Goal: Task Accomplishment & Management: Complete application form

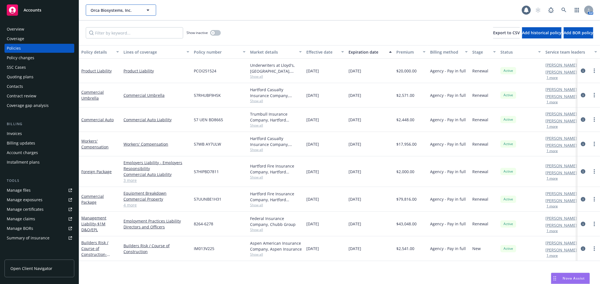
click at [108, 10] on span "Orca Biosystems, Inc." at bounding box center [115, 10] width 49 height 6
type input "sep"
click at [100, 21] on div "Septerna, Inc. Type Commercial" at bounding box center [120, 26] width 69 height 15
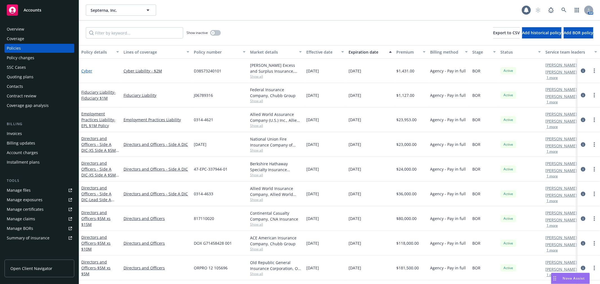
click at [85, 71] on link "Cyber" at bounding box center [86, 70] width 11 height 5
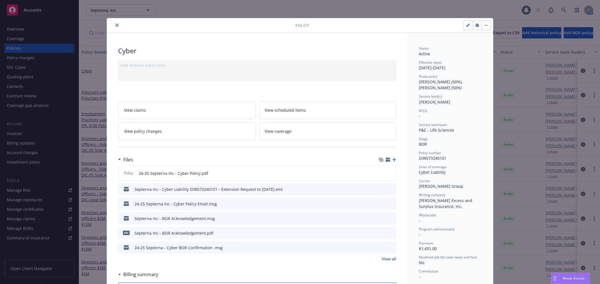
click at [193, 133] on link "View policy changes" at bounding box center [186, 132] width 137 height 18
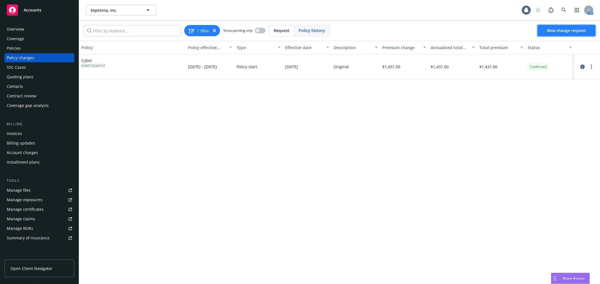
click at [572, 29] on span "New change request" at bounding box center [566, 30] width 39 height 5
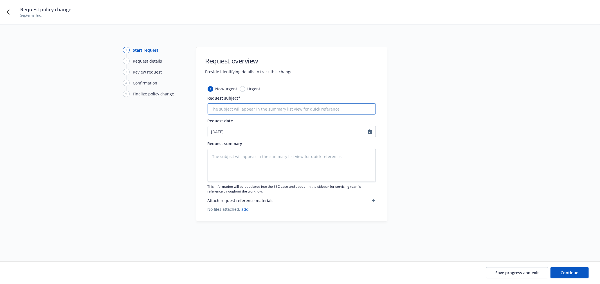
click at [251, 111] on input "Request subject*" at bounding box center [291, 108] width 168 height 11
type textarea "x"
type input "2"
type textarea "x"
type input "24"
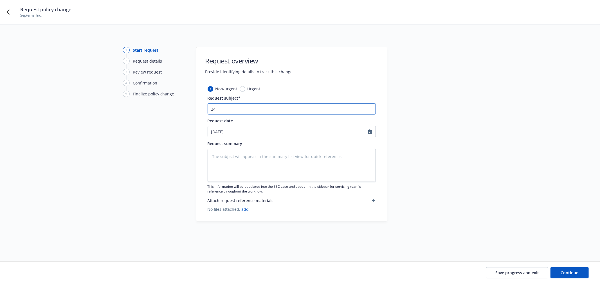
type textarea "x"
type input "24-"
type textarea "x"
type input "24-2"
type textarea "x"
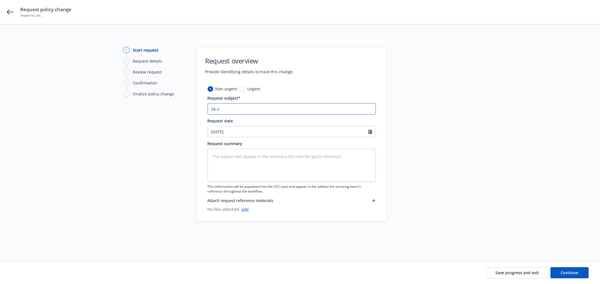
type input "24-25"
type textarea "x"
type input "24-25"
type textarea "x"
type input "24-25 S"
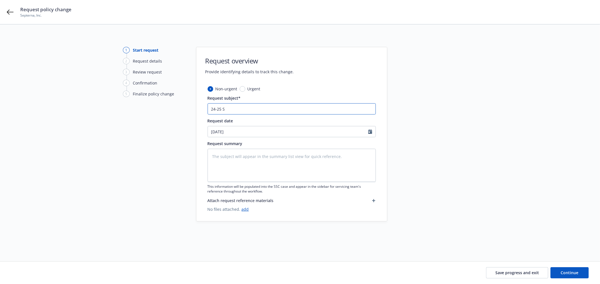
type textarea "x"
type input "24-25 Se"
type textarea "x"
type input "[DATE]-[DATE]"
type textarea "x"
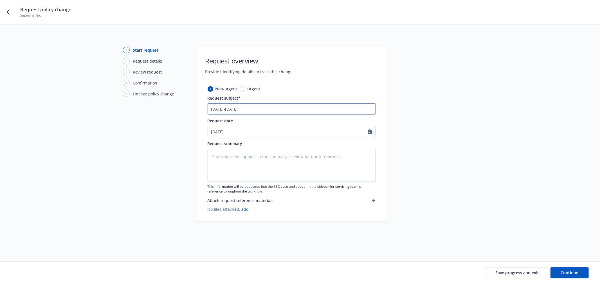
type input "[DATE]-[DATE]"
type textarea "x"
type input "24-25 Septe"
type textarea "x"
type input "24-25 [PERSON_NAME]"
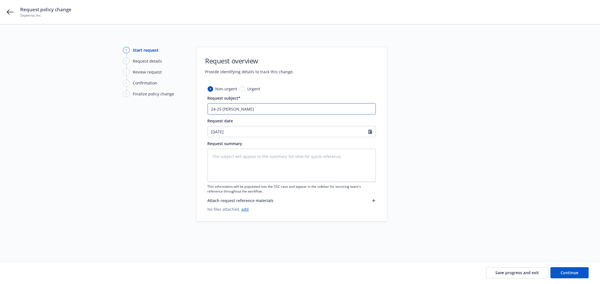
type textarea "x"
type input "24-25 Septern"
type textarea "x"
type input "24-25 Septerna"
type textarea "x"
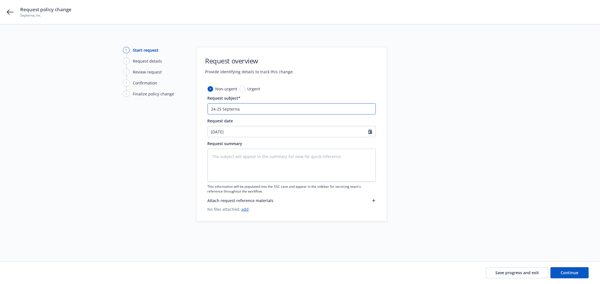
type input "24-25 Septerna"
type textarea "x"
type input "24-25 Septerna -"
type textarea "x"
type input "24-25 Septerna -"
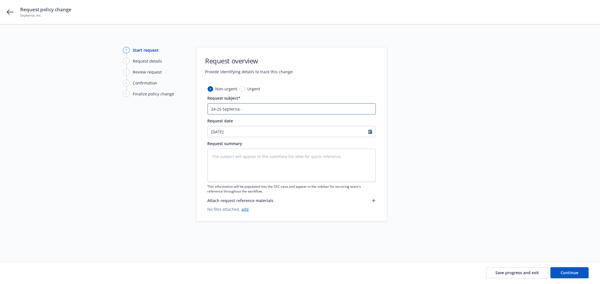
type textarea "x"
type input "24-25 Septerna - C"
type textarea "x"
type input "24-25 Septerna - Cy"
type textarea "x"
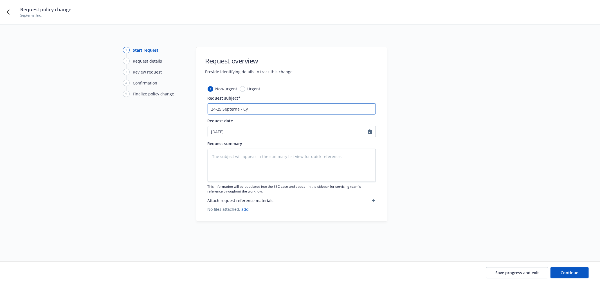
type input "24-25 Septerna - Cyb"
type textarea "x"
type input "24-25 Septerna - Cybe"
type textarea "x"
type input "24-25 Septerna - Cyber"
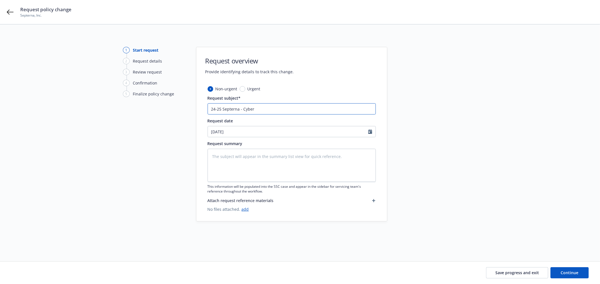
type textarea "x"
type input "24-25 Septerna - Cyber"
type textarea "x"
type input "24-25 Septerna - Cyber E"
type textarea "x"
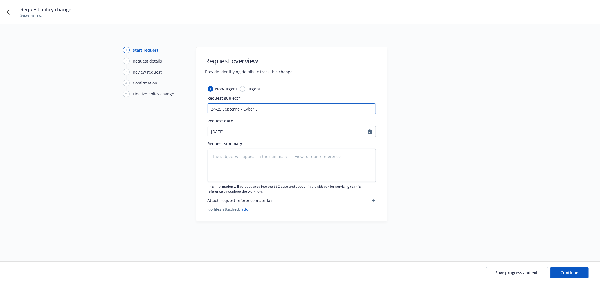
type input "24-25 Septerna - Cyber Ew"
type textarea "x"
type input "24-25 Septerna - Cyber Ewx"
type textarea "x"
type input "24-25 Septerna - Cyber Ewxt"
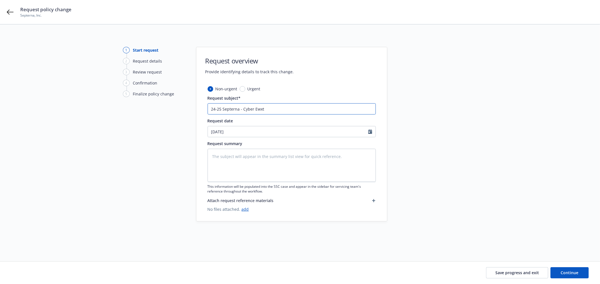
type textarea "x"
type input "24-25 Septerna - Cyber Ewx"
type textarea "x"
type input "24-25 Septerna - Cyber Ew"
type textarea "x"
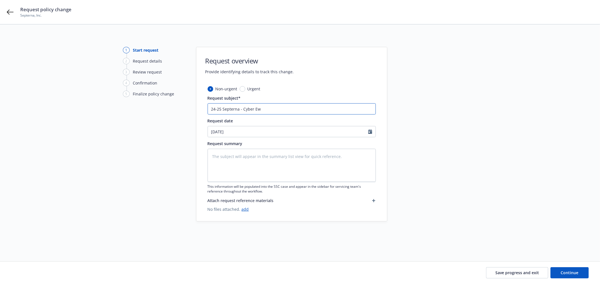
type input "24-25 Septerna - Cyber E"
type textarea "x"
type input "24-25 Septerna - Cyber Ex"
type textarea "x"
type input "24-25 Septerna - Cyber Ext"
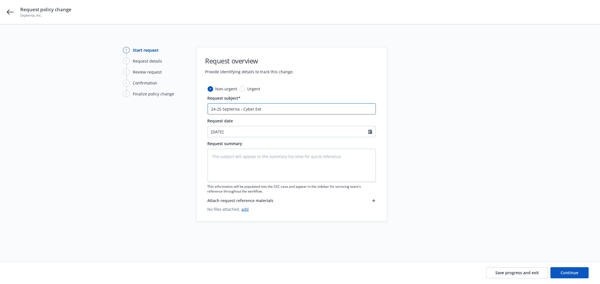
type textarea "x"
type input "24-25 Septerna - Cyber Exte"
type textarea "x"
type input "24-25 Septerna - Cyber Exten"
type textarea "x"
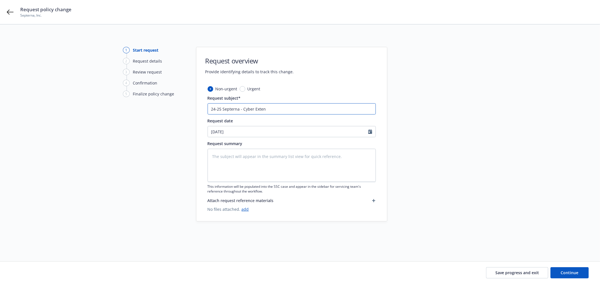
type input "24-25 Septerna - Cyber Extens"
type textarea "x"
type input "24-25 Septerna - Cyber Extensi"
type textarea "x"
type input "24-25 Septerna - Cyber Extensio"
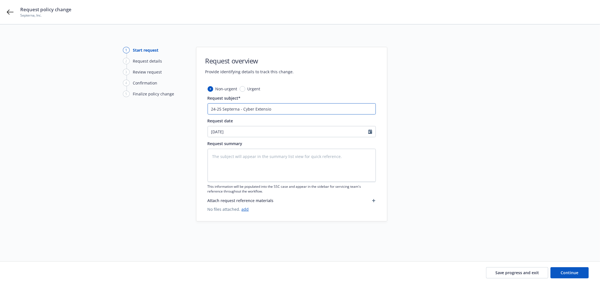
type textarea "x"
type input "24-25 Septerna - Cyber Extension"
type textarea "x"
type input "24-25 Septerna - Cyber Extension"
type textarea "x"
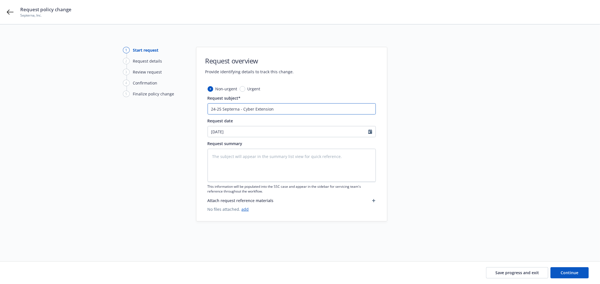
type input "24-25 Septerna - Cyber Extension t"
type textarea "x"
type input "24-25 Septerna - Cyber Extension to"
type textarea "x"
type input "24-25 Septerna - Cyber Extension to"
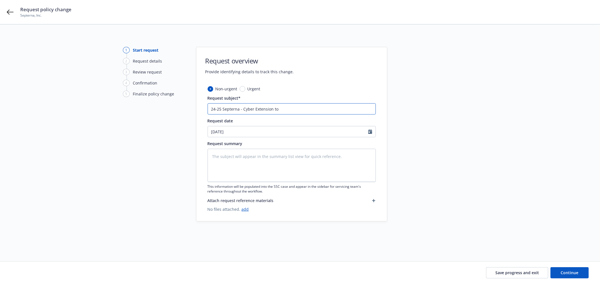
type textarea "x"
type input "24-25 Septerna - Cyber Extension to 0"
type textarea "x"
type input "24-25 Septerna - Cyber Extension to 01"
type textarea "x"
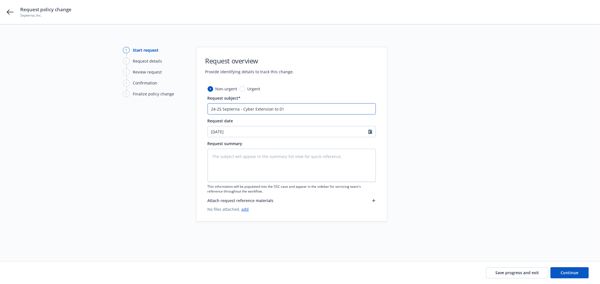
type input "24-25 Septerna - Cyber Extension to 01/"
type textarea "x"
type input "24-25 Septerna - Cyber Extension to 01/0"
type textarea "x"
type input "24-25 Septerna - Cyber Extension to 01/01"
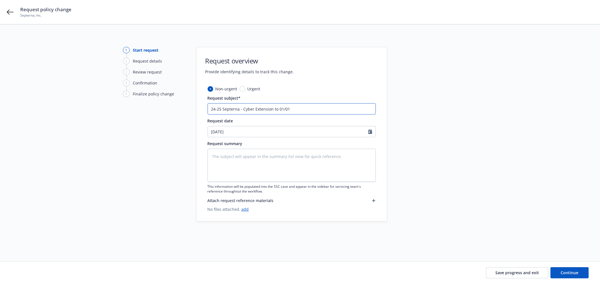
type textarea "x"
type input "24-25 Septerna - Cyber Extension to 01/01/"
type textarea "x"
type input "24-25 Septerna - Cyber Extension to 01/01/2"
type textarea "x"
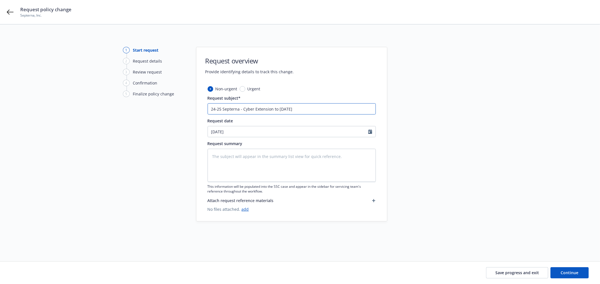
drag, startPoint x: 310, startPoint y: 111, endPoint x: 165, endPoint y: 108, distance: 144.8
click at [165, 108] on div "1 Start request 2 Request details 3 Review request 4 Confirmation 5 Finalize po…" at bounding box center [300, 136] width 586 height 179
type input "24-25 Septerna - Cyber Extension to [DATE]"
click at [578, 272] on button "Continue" at bounding box center [569, 273] width 38 height 11
type textarea "x"
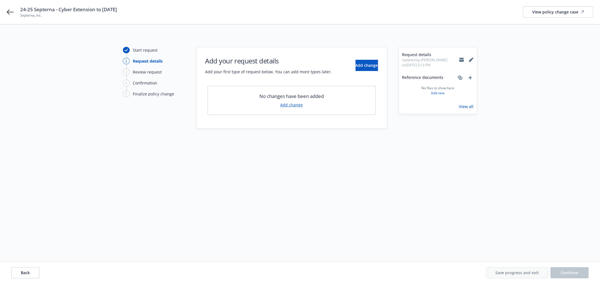
click at [295, 102] on link "Add change" at bounding box center [291, 105] width 22 height 6
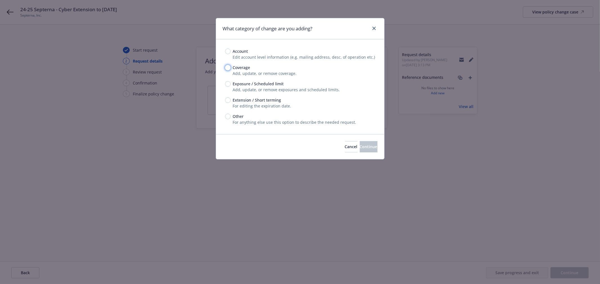
click at [229, 67] on input "Coverage" at bounding box center [228, 68] width 6 height 6
radio input "true"
click at [367, 147] on span "Continue" at bounding box center [369, 146] width 18 height 5
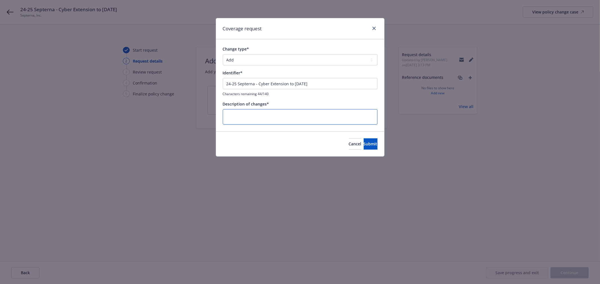
click at [279, 110] on textarea at bounding box center [300, 116] width 155 height 15
paste textarea "24-25 Septerna - Cyber Extension to [DATE]"
type textarea "x"
type textarea "24-25 Septerna - Cyber Extension to [DATE]"
click at [370, 144] on button "Submit" at bounding box center [370, 144] width 14 height 11
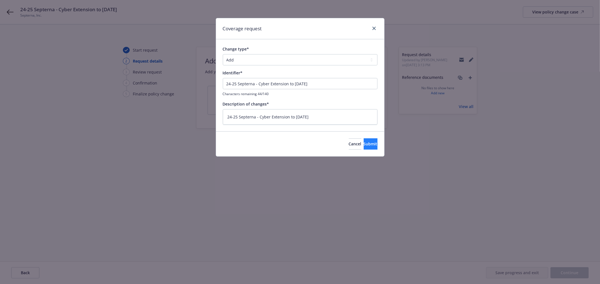
type textarea "x"
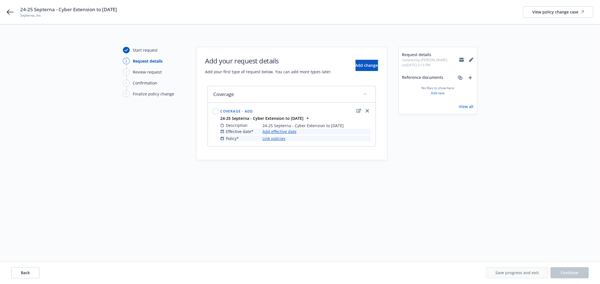
click at [297, 133] on div "Effective date* Add effective date" at bounding box center [295, 132] width 150 height 6
click at [285, 131] on link "Add effective date" at bounding box center [280, 132] width 34 height 6
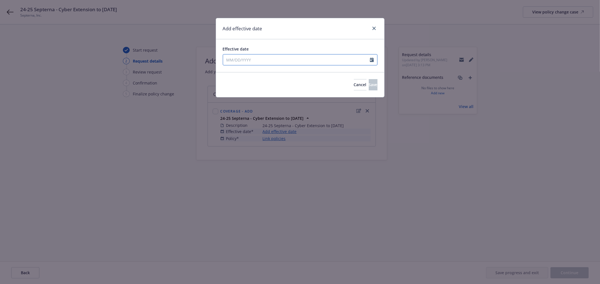
click at [257, 56] on input "Effective date" at bounding box center [296, 60] width 147 height 11
select select "8"
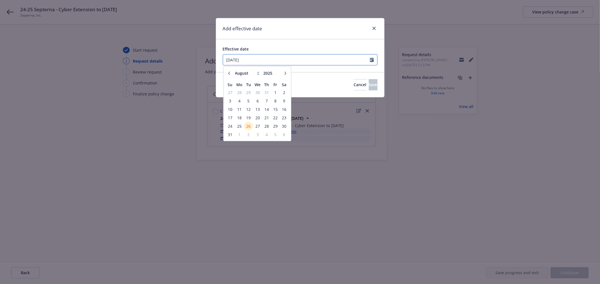
type input "[DATE]"
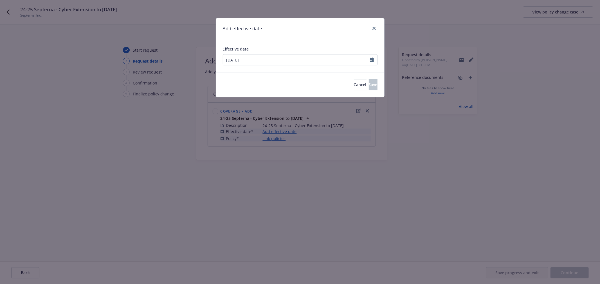
click at [285, 47] on div "Effective date" at bounding box center [300, 49] width 155 height 6
click at [369, 88] on button "Save" at bounding box center [373, 84] width 9 height 11
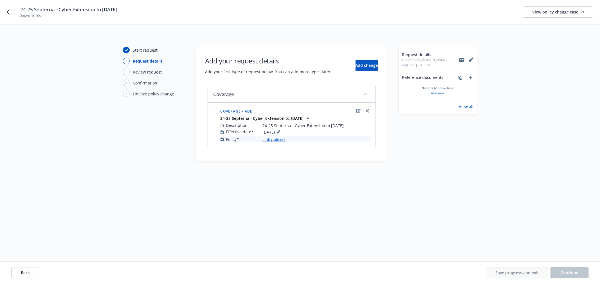
click at [276, 139] on link "Link policies" at bounding box center [274, 140] width 23 height 6
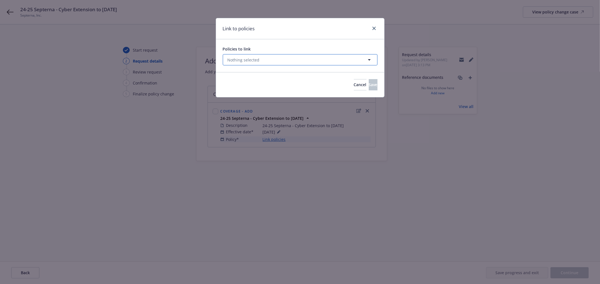
click at [287, 62] on button "Nothing selected" at bounding box center [300, 59] width 155 height 11
select select "ACTIVE"
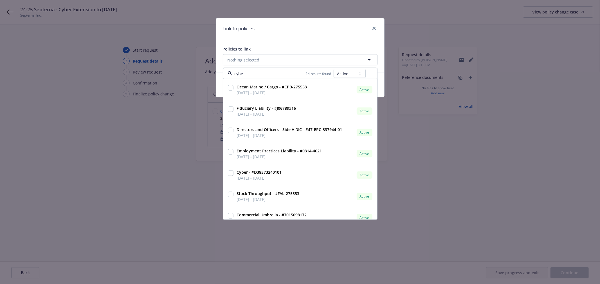
type input "cyber"
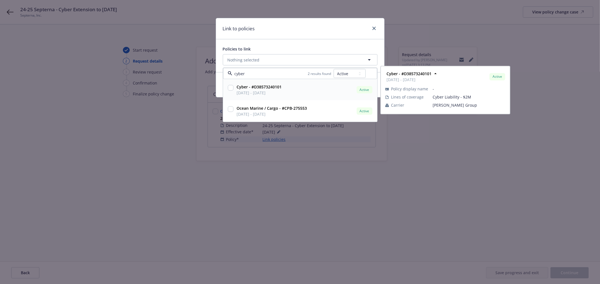
click at [267, 90] on span "[DATE] - [DATE]" at bounding box center [259, 93] width 45 height 6
checkbox input "true"
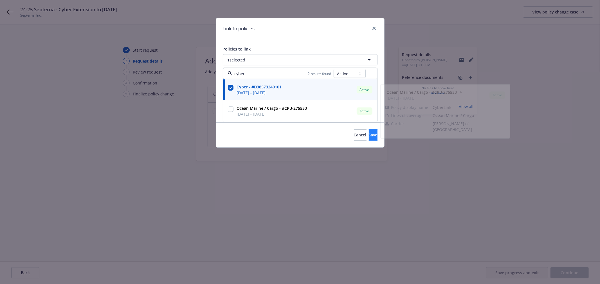
type input "cyber"
click at [369, 136] on span "Save" at bounding box center [373, 134] width 9 height 5
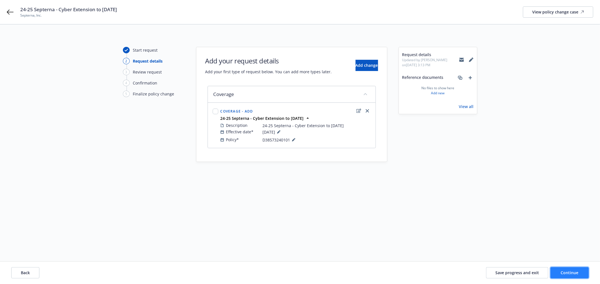
click at [583, 274] on button "Continue" at bounding box center [569, 273] width 38 height 11
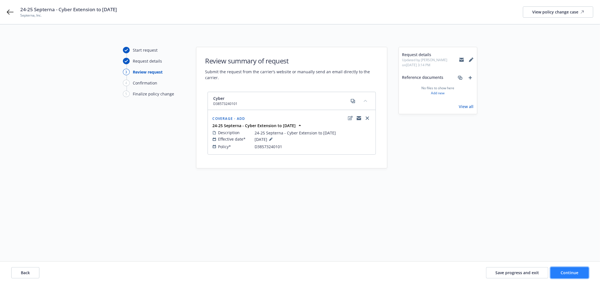
click at [563, 269] on button "Continue" at bounding box center [569, 273] width 38 height 11
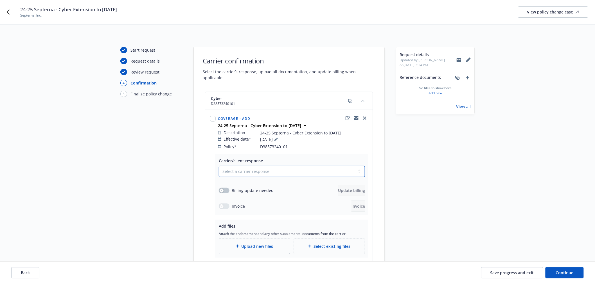
click at [272, 166] on select "Select a carrier response Accepted Accepted with revision No endorsement needed…" at bounding box center [292, 171] width 146 height 11
select select "ACCEPTED"
click at [219, 166] on select "Select a carrier response Accepted Accepted with revision No endorsement needed…" at bounding box center [292, 171] width 146 height 11
drag, startPoint x: 223, startPoint y: 186, endPoint x: 283, endPoint y: 187, distance: 60.7
click at [223, 189] on div "button" at bounding box center [222, 191] width 4 height 4
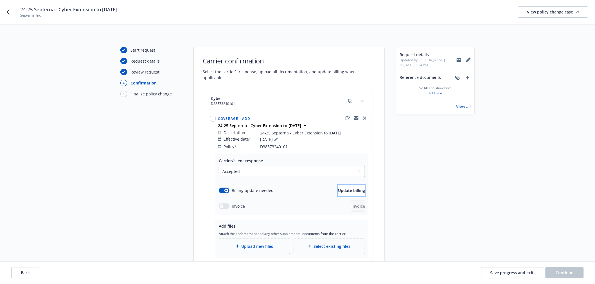
click at [353, 188] on span "Update billing" at bounding box center [351, 190] width 27 height 5
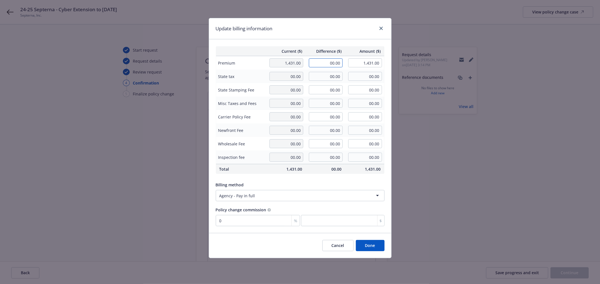
drag, startPoint x: 353, startPoint y: 64, endPoint x: 356, endPoint y: 63, distance: 3.2
click at [353, 64] on tr "Premium 1,431.00 00.00 1,431.00" at bounding box center [300, 63] width 168 height 14
type input "302.00"
type input "1,733.00"
type input "0"
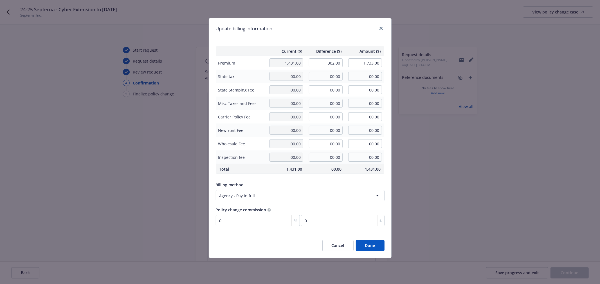
click at [340, 41] on div "Current ($) Difference ($) Amount ($) Premium 1,431.00 302.00 1,733.00 State ta…" at bounding box center [300, 136] width 182 height 194
type input "2"
type input "6.04"
type input "20"
type input "60.4"
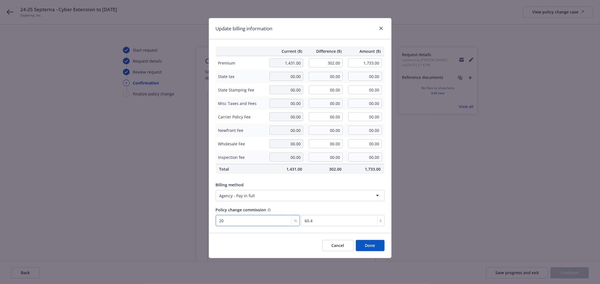
type input "20"
click at [269, 240] on div "Cancel Done" at bounding box center [300, 245] width 182 height 25
click at [368, 248] on button "Done" at bounding box center [370, 245] width 29 height 11
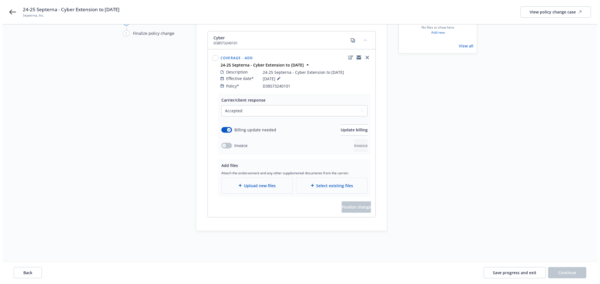
scroll to position [61, 0]
click at [256, 182] on span "Upload new files" at bounding box center [257, 185] width 32 height 6
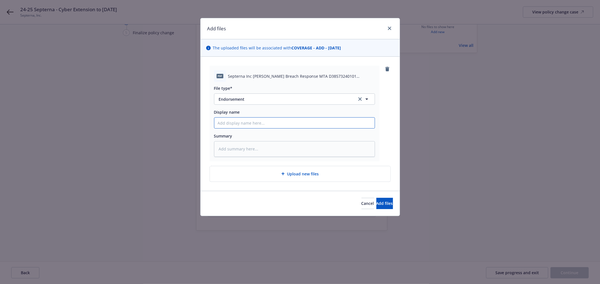
click at [252, 123] on input "Display name" at bounding box center [294, 123] width 160 height 11
paste input "24-25 Septerna - Cyber Extension to [DATE]"
type textarea "x"
type input "24-25 Septerna - Cyber Extension to [DATE]"
type textarea "x"
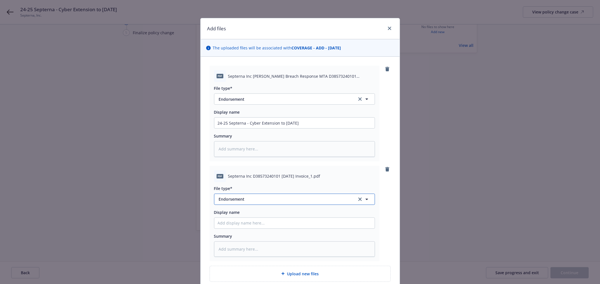
click at [272, 200] on span "Endorsement" at bounding box center [284, 200] width 130 height 6
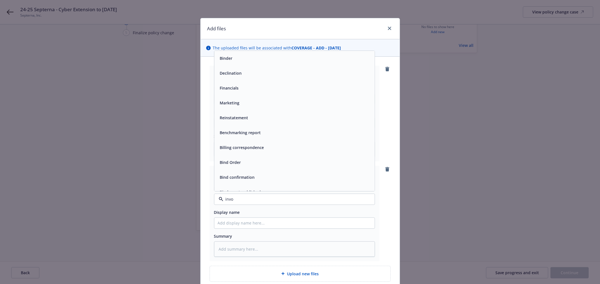
type input "invoi"
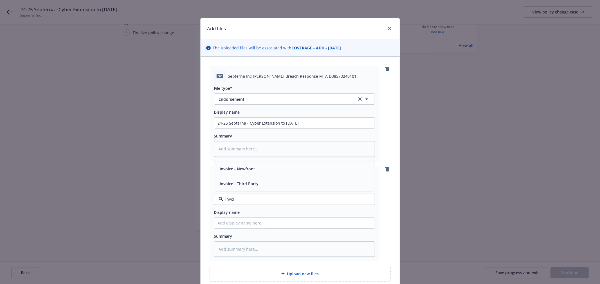
click at [260, 169] on div "Invoice - Newfront" at bounding box center [294, 169] width 153 height 8
click at [262, 128] on input "Display name" at bounding box center [294, 123] width 160 height 11
paste input "24-25 Septerna - Cyber Extension to [DATE]"
type textarea "x"
type input "24-25 Septerna - Cyber Extension to [DATE]"
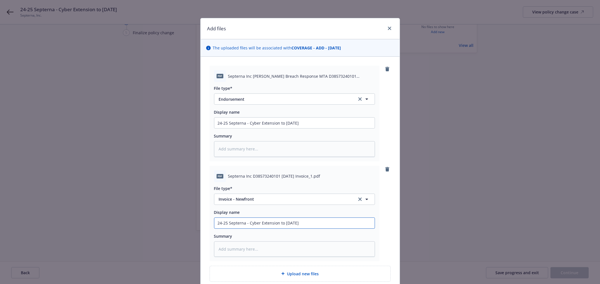
type textarea "x"
type input "24-25 Septerna - Cyber Extension to [DATE]"
type textarea "x"
type input "24-25 Septerna - Cyber Extension to [DATE] -"
type textarea "x"
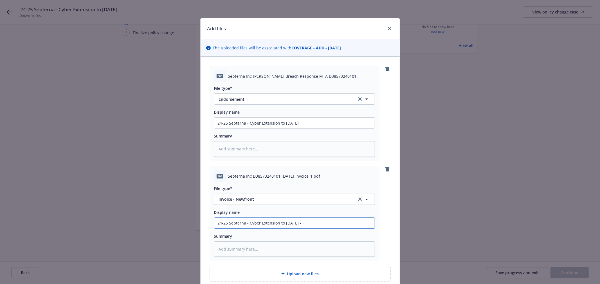
type input "24-25 Septerna - Cyber Extension to [DATE] -"
type textarea "x"
type input "24-25 Septerna - Cyber Extension to [DATE] - C"
type textarea "x"
type input "24-25 Septerna - Cyber Extension to [DATE] - Ca"
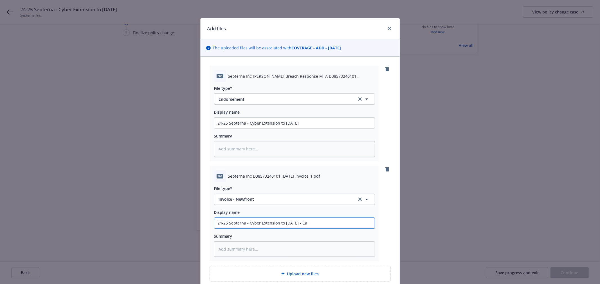
type textarea "x"
type input "24-25 Septerna - Cyber Extension to [DATE] - Car"
type textarea "x"
type input "24-25 Septerna - Cyber Extension to [DATE] - [PERSON_NAME]"
type textarea "x"
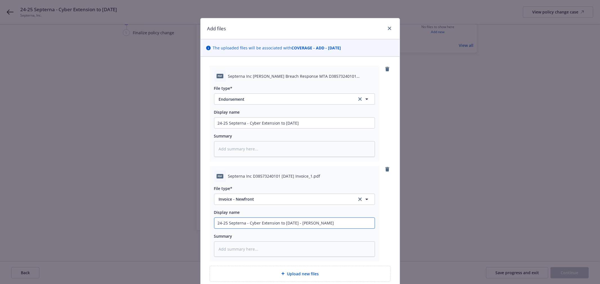
type input "24-25 Septerna - Cyber Extension to [DATE] - [PERSON_NAME]"
type textarea "x"
type input "24-25 Septerna - Cyber Extension to [DATE] - [PERSON_NAME]"
type textarea "x"
type input "24-25 Septerna - Cyber Extension to [DATE] - Carrier"
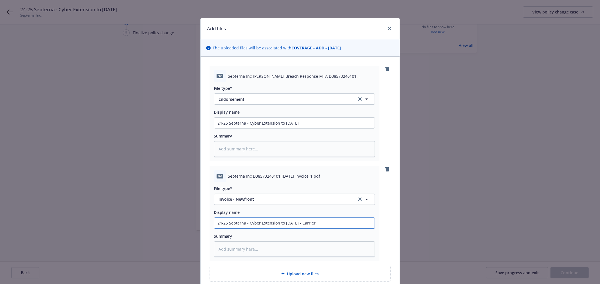
type textarea "x"
type input "24-25 Septerna - Cyber Extension to [DATE] - Carrier"
type textarea "x"
type input "24-25 Septerna - Cyber Extension to [DATE] - Carrier In"
type textarea "x"
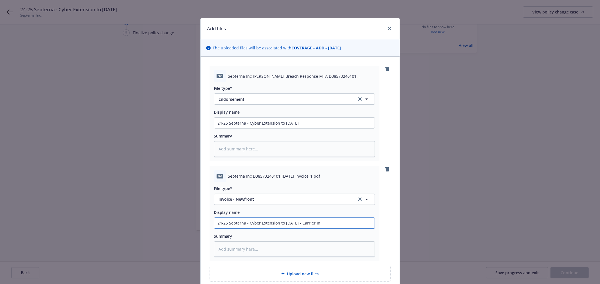
type input "24-25 Septerna - Cyber Extension to [DATE] - Carrier Inv"
type textarea "x"
type input "24-25 Septerna - Cyber Extension to [DATE] - Carrier Invo"
type textarea "x"
type input "24-25 Septerna - Cyber Extension to [DATE] - Carrier Invoi"
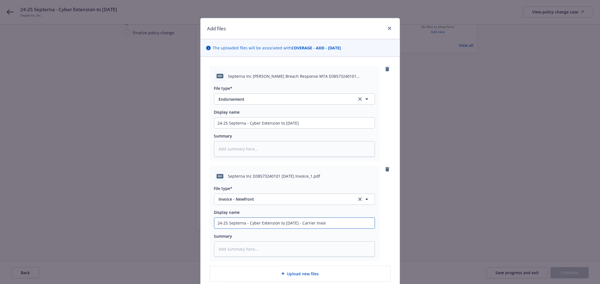
type textarea "x"
type input "24-25 Septerna - Cyber Extension to [DATE] - Carrier Invoic"
type textarea "x"
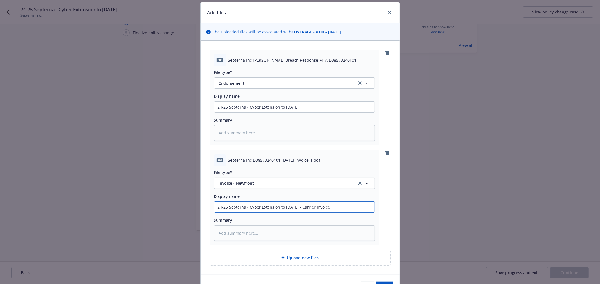
scroll to position [50, 0]
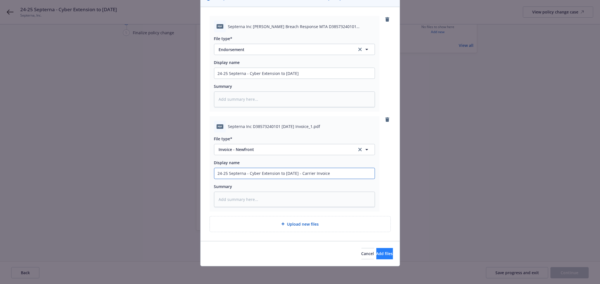
type input "24-25 Septerna - Cyber Extension to [DATE] - Carrier Invoice"
click at [377, 254] on span "Add files" at bounding box center [384, 253] width 17 height 5
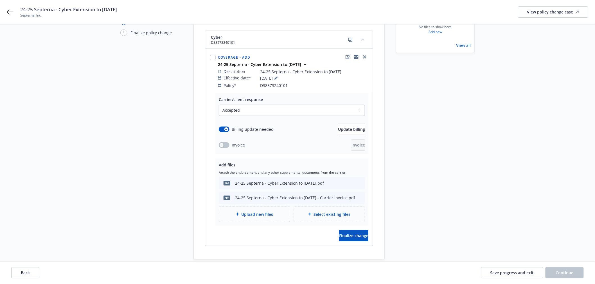
click at [262, 212] on span "Upload new files" at bounding box center [257, 215] width 32 height 6
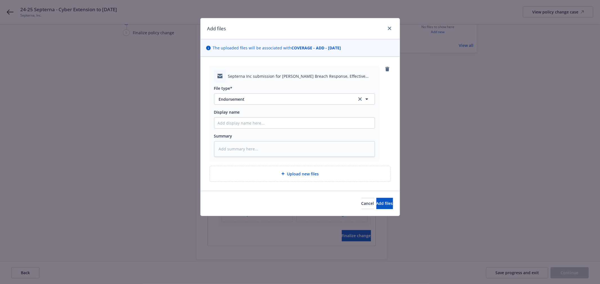
click at [263, 74] on span "Septerna Inc submission for [PERSON_NAME] Breach Response, Effective [DATE].msg" at bounding box center [301, 76] width 147 height 6
copy span "Septerna Inc submission for [PERSON_NAME] Breach Response, Effective [DATE].msg"
click at [264, 120] on input "Display name" at bounding box center [294, 123] width 160 height 11
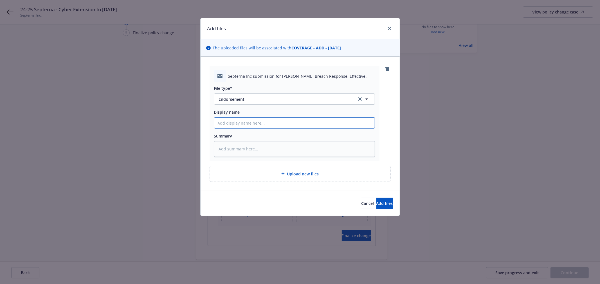
paste input "Septerna Inc submission for [PERSON_NAME] Breach Response, Effective [DATE].msg"
type textarea "x"
type input "Septerna Inc submission for [PERSON_NAME] Breach Response, Effective [DATE].msg"
drag, startPoint x: 265, startPoint y: 104, endPoint x: 265, endPoint y: 101, distance: 3.4
click at [265, 103] on button "Endorsement" at bounding box center [294, 99] width 161 height 11
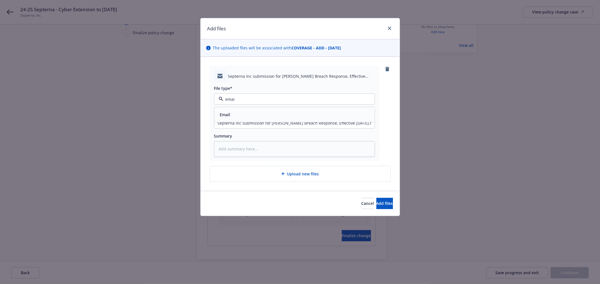
type input "email"
click at [266, 113] on div "Email" at bounding box center [294, 115] width 153 height 8
drag, startPoint x: 361, startPoint y: 121, endPoint x: 394, endPoint y: 121, distance: 33.7
click at [394, 121] on div "Septerna Inc submission for [PERSON_NAME] Breach Response, Effective [DATE].msg…" at bounding box center [299, 124] width 199 height 134
type textarea "x"
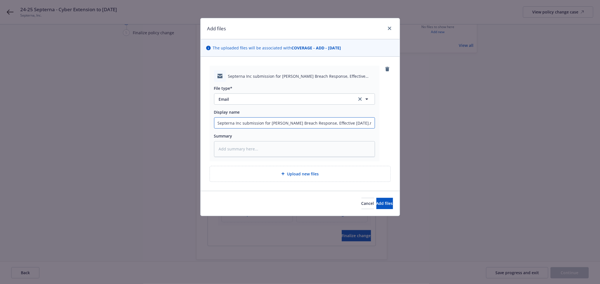
type input "Septerna Inc submission for [PERSON_NAME] Breach Response, Effective [DATE].m"
type textarea "x"
type input "Septerna Inc submission for [PERSON_NAME] Breach Response, Effective [DATE]."
type textarea "x"
type input "Septerna Inc submission for [PERSON_NAME] Breach Response, Effective [DATE]"
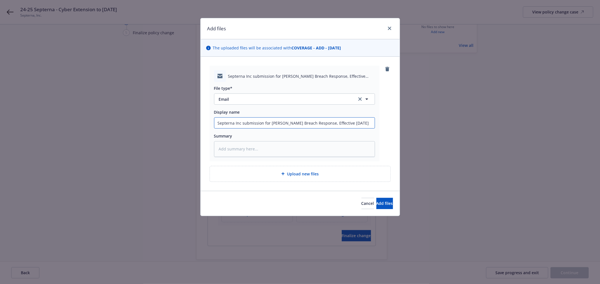
type textarea "x"
type input "Septerna Inc submission for [PERSON_NAME] Breach Response, Effective [DATE]"
type textarea "x"
type input "Septerna Inc submission for [PERSON_NAME] Breach Response, Effective [DATE] E"
type textarea "x"
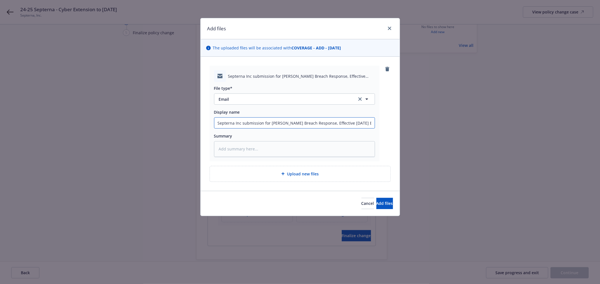
type input "Septerna Inc submission for [PERSON_NAME] Breach Response, Effective [DATE] Ex"
type textarea "x"
type input "Septerna Inc submission for [PERSON_NAME] Breach Response, Effective [DATE] Ext"
type textarea "x"
type input "Septerna Inc submission for [PERSON_NAME] Breach Response, Effective [DATE] Exte"
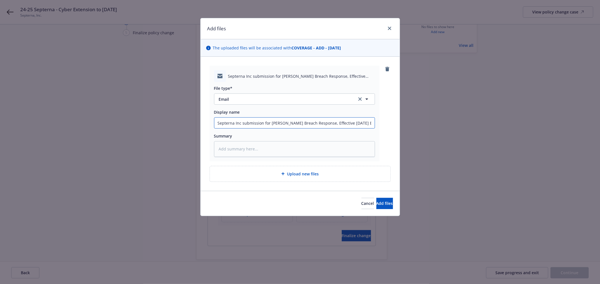
type textarea "x"
type input "Septerna Inc submission for [PERSON_NAME] Breach Response, Effective [DATE] Ext…"
type textarea "x"
type input "Septerna Inc submission for [PERSON_NAME] Breach Response, Effective [DATE] Ext…"
type textarea "x"
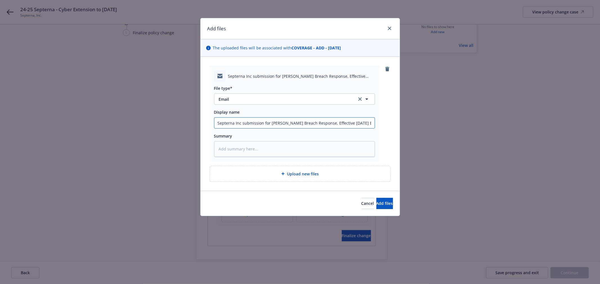
type input "Septerna Inc submission for [PERSON_NAME] Breach Response, Effective [DATE] Ext…"
type textarea "x"
type input "Septerna Inc submission for [PERSON_NAME] Breach Response, Effective [DATE] Ext…"
type textarea "x"
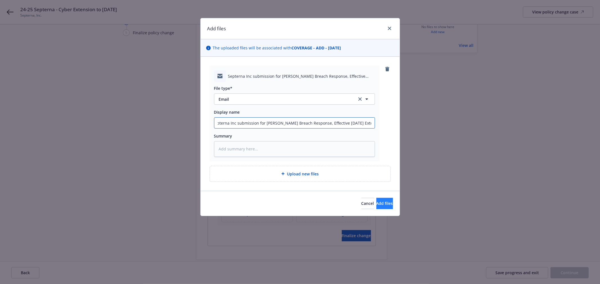
type input "Septerna Inc submission for [PERSON_NAME] Breach Response, Effective [DATE] Ext…"
click at [385, 203] on button "Add files" at bounding box center [384, 203] width 17 height 11
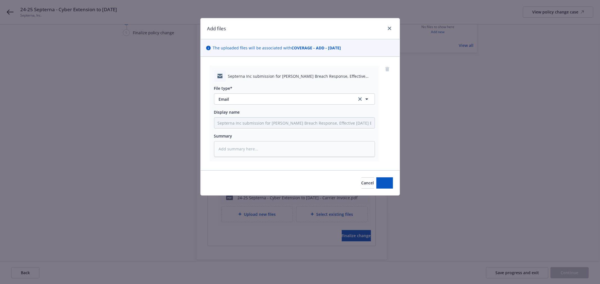
type textarea "x"
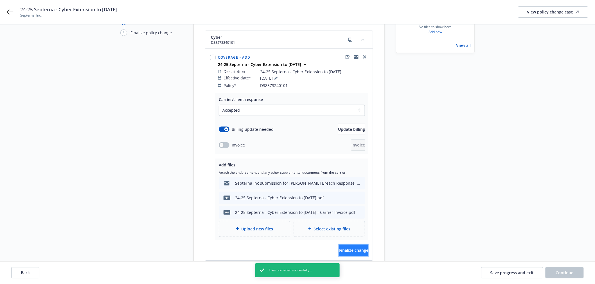
click at [344, 245] on button "Finalize change" at bounding box center [353, 250] width 29 height 11
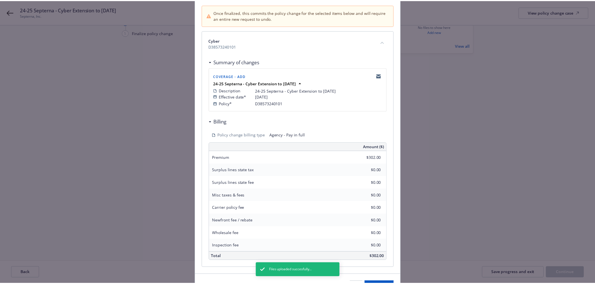
scroll to position [88, 0]
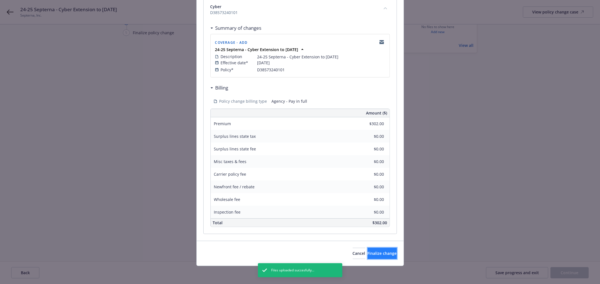
click at [377, 257] on button "Finalize change" at bounding box center [381, 253] width 29 height 11
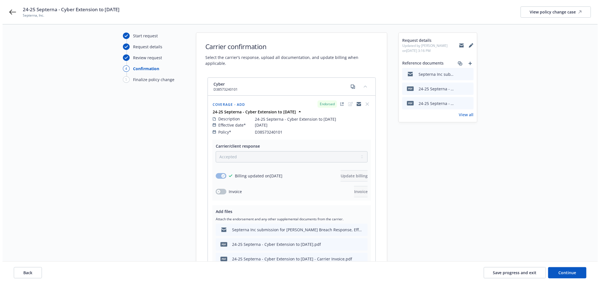
scroll to position [0, 0]
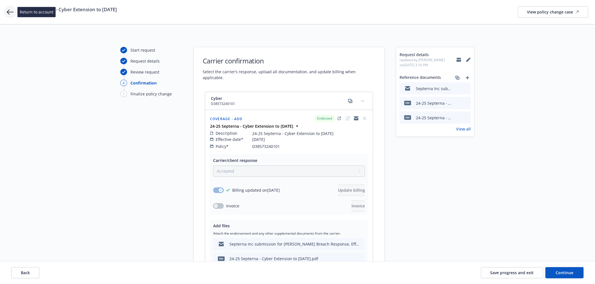
click at [8, 9] on icon at bounding box center [10, 12] width 7 height 7
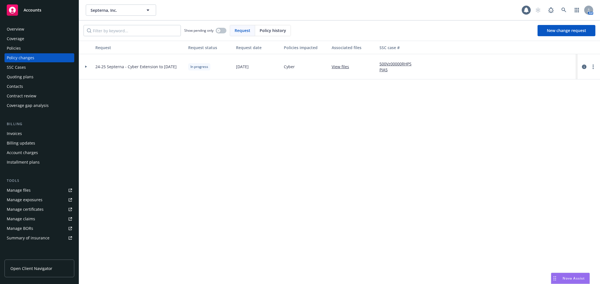
click at [22, 132] on div "Invoices" at bounding box center [39, 133] width 65 height 9
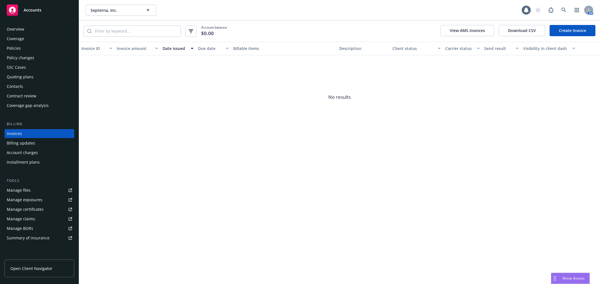
click at [578, 31] on link "Create Invoice" at bounding box center [572, 30] width 46 height 11
